Goal: Find specific page/section: Find specific page/section

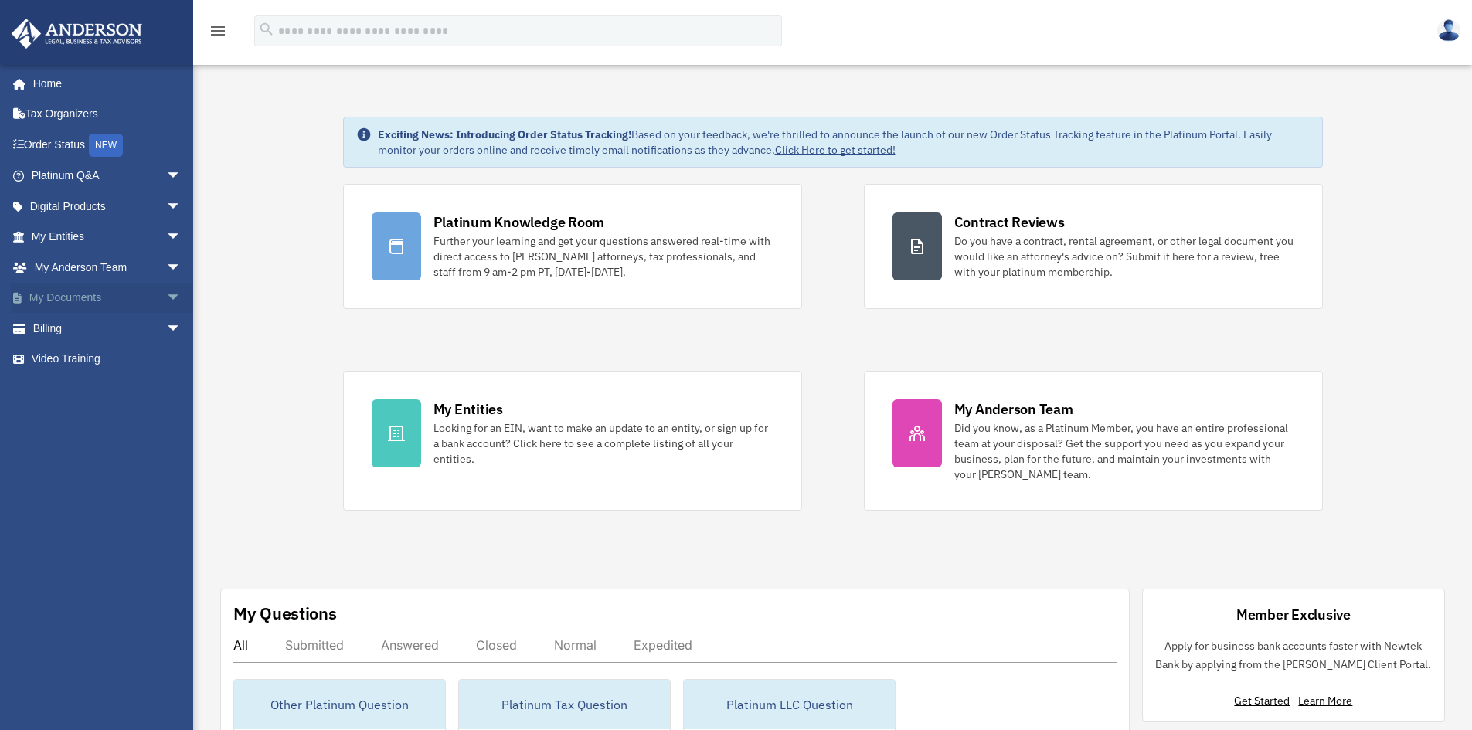
click at [101, 295] on link "My Documents arrow_drop_down" at bounding box center [108, 298] width 194 height 31
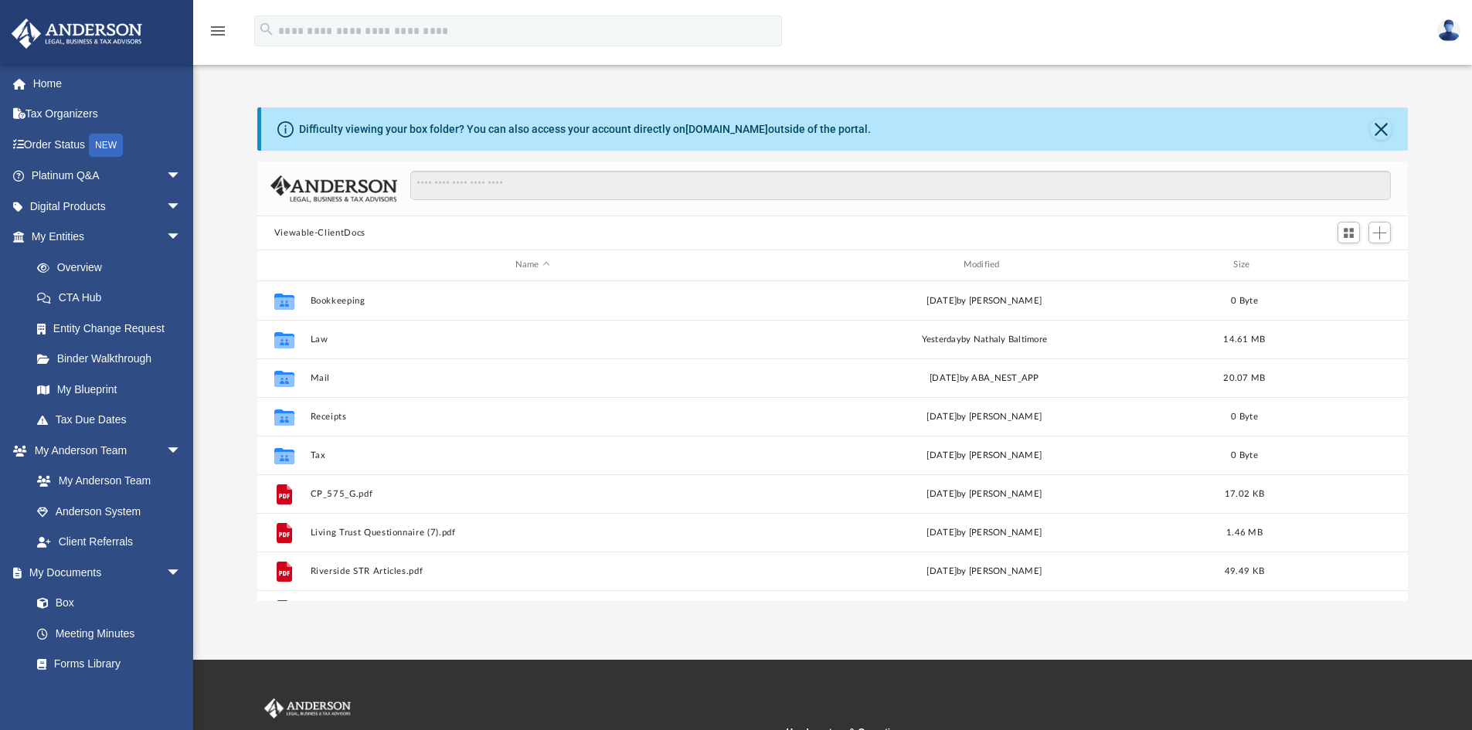
scroll to position [340, 1139]
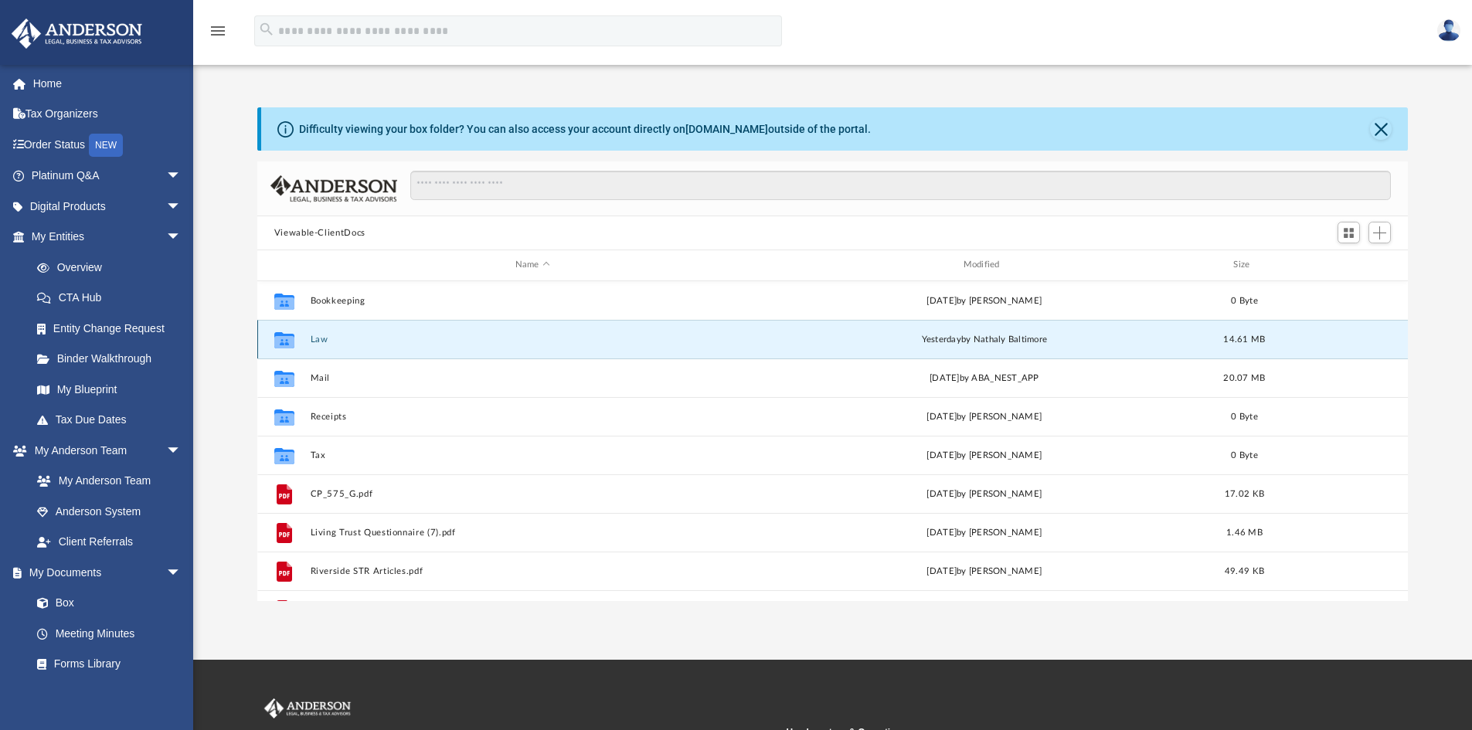
click at [315, 341] on button "Law" at bounding box center [532, 340] width 445 height 10
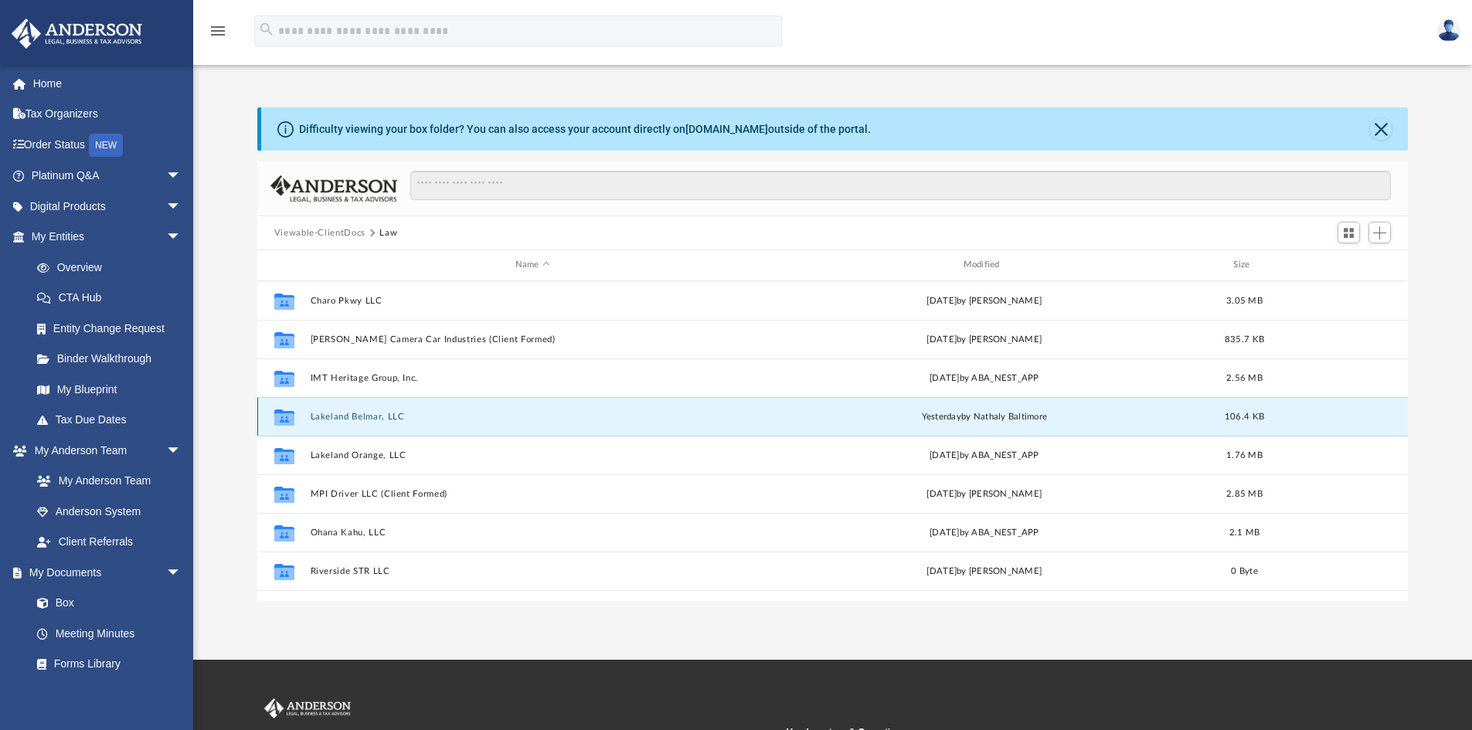
click at [341, 417] on button "Lakeland Belmar, LLC" at bounding box center [532, 417] width 445 height 10
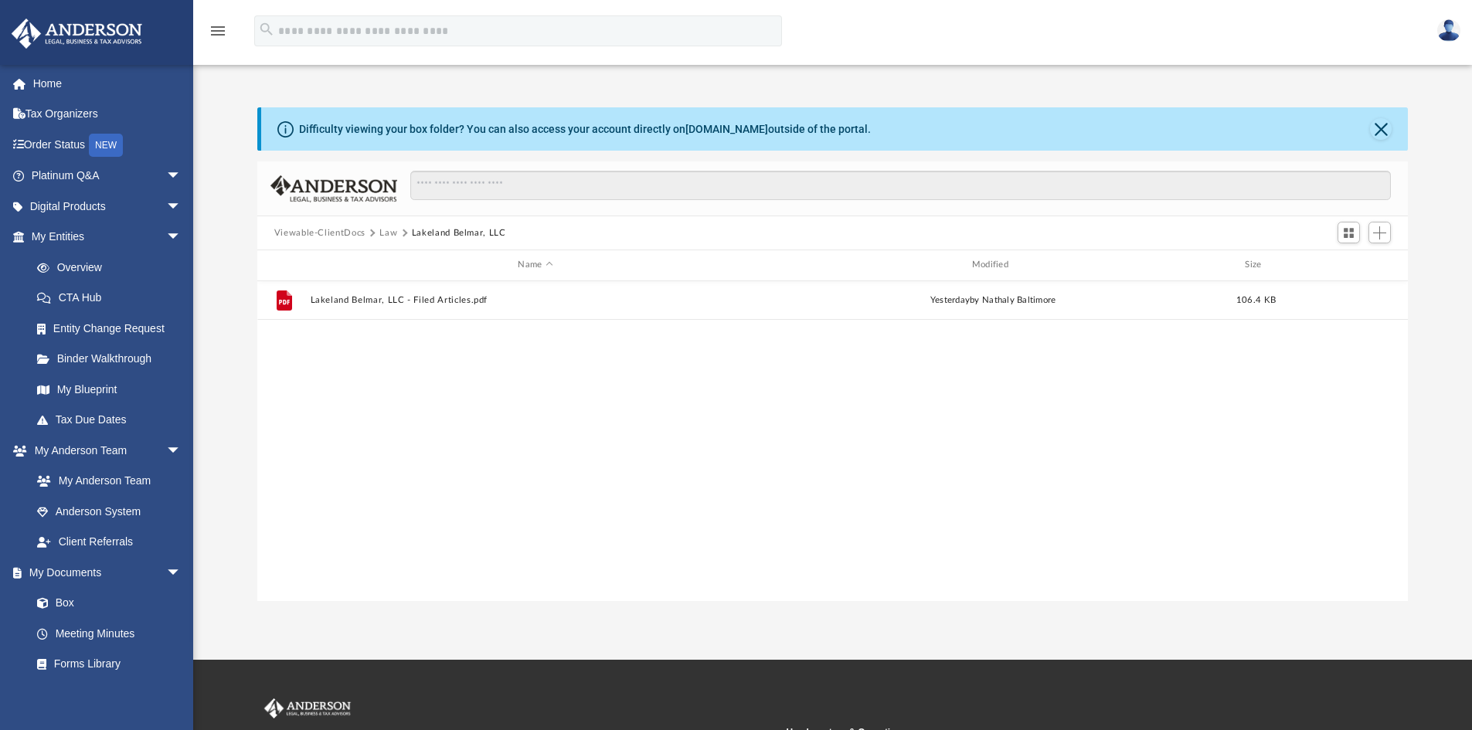
click at [325, 236] on button "Viewable-ClientDocs" at bounding box center [319, 233] width 91 height 14
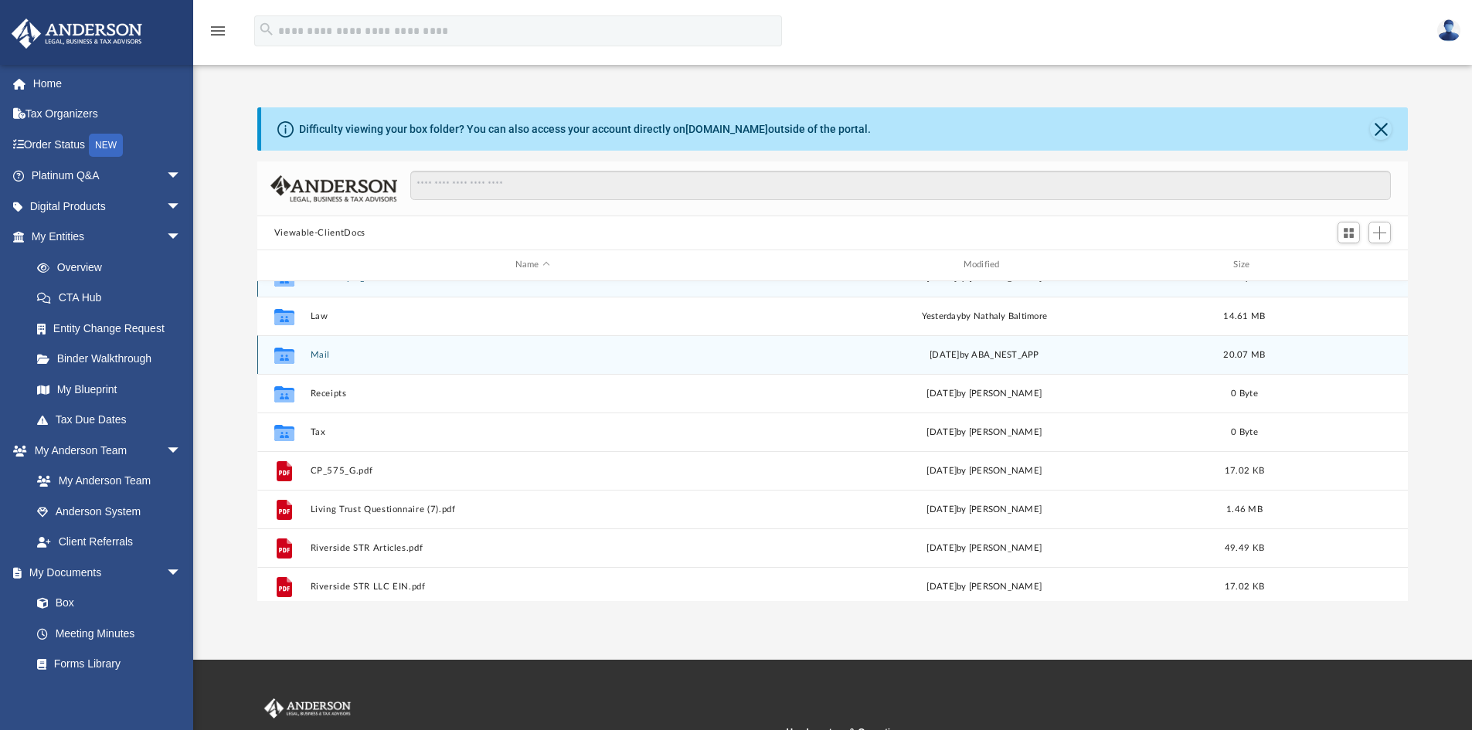
scroll to position [0, 0]
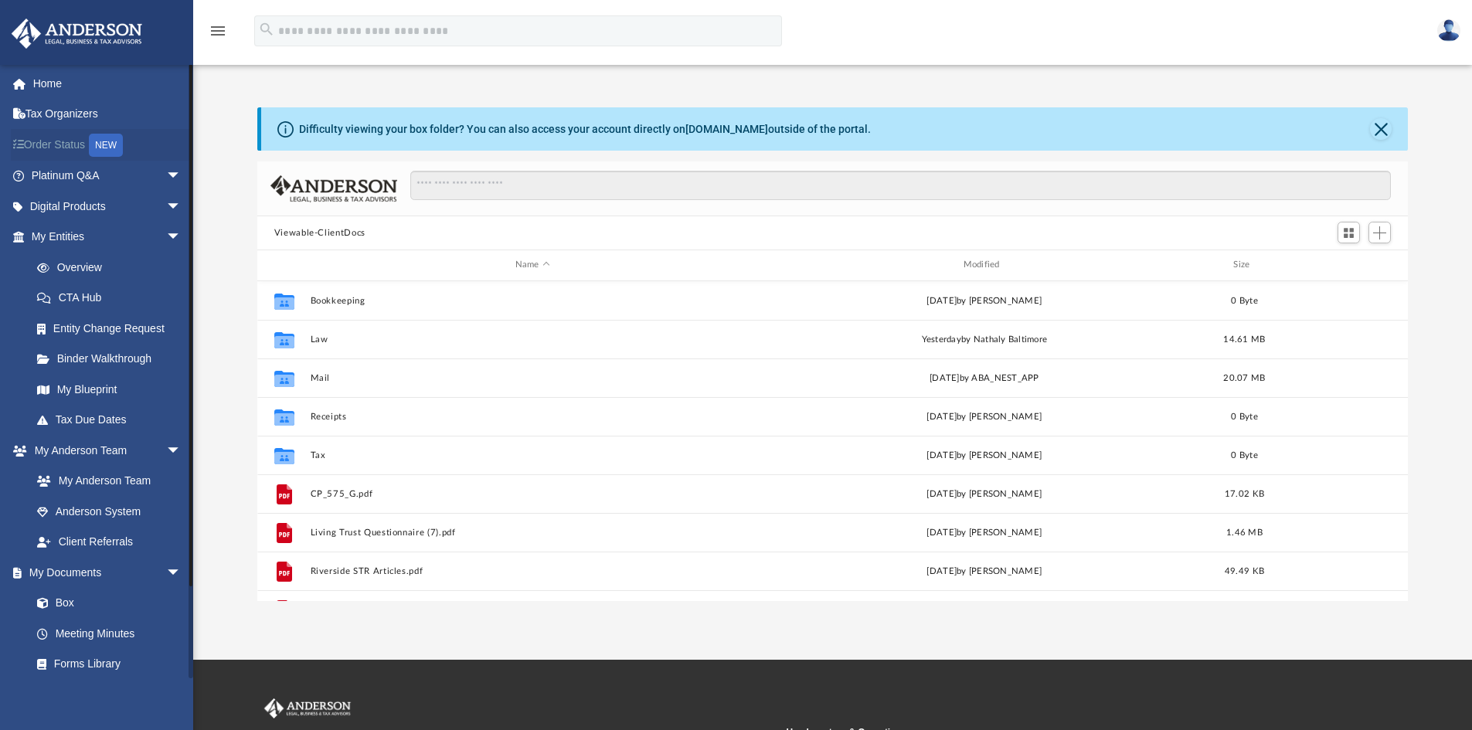
click at [63, 141] on link "Order Status NEW" at bounding box center [108, 145] width 194 height 32
